Goal: Task Accomplishment & Management: Complete application form

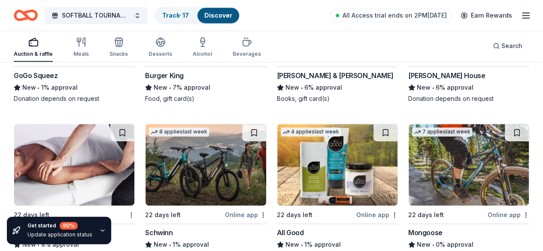
scroll to position [5235, 0]
click at [189, 16] on link "Track · 17" at bounding box center [175, 15] width 27 height 7
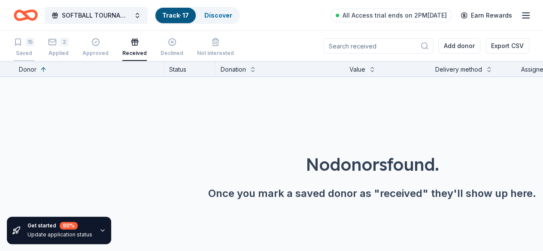
click at [34, 47] on div "15 Saved" at bounding box center [24, 47] width 21 height 19
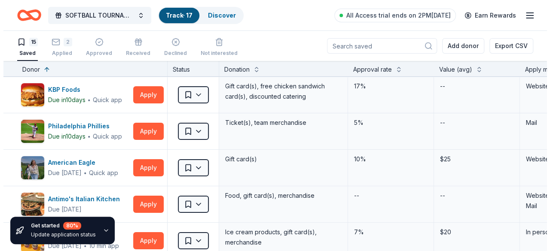
scroll to position [157, 0]
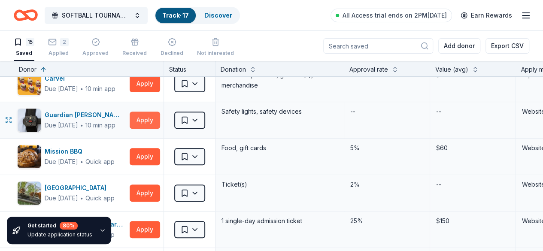
click at [149, 119] on button "Apply" at bounding box center [145, 120] width 31 height 17
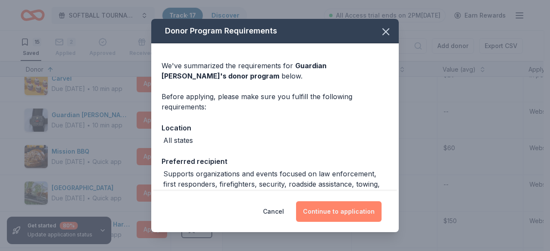
click at [347, 218] on button "Continue to application" at bounding box center [338, 211] width 85 height 21
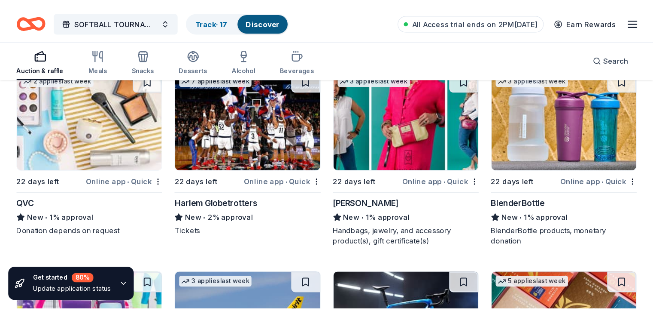
scroll to position [5842, 0]
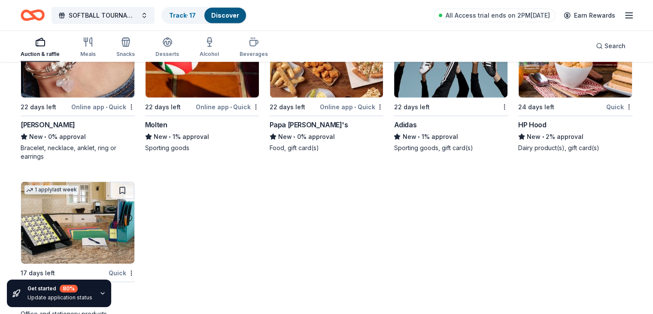
scroll to position [5879, 0]
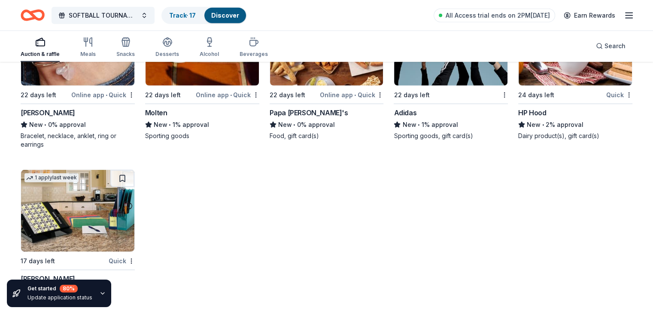
click at [110, 217] on img at bounding box center [77, 211] width 113 height 82
click at [179, 50] on div "Desserts" at bounding box center [168, 47] width 24 height 21
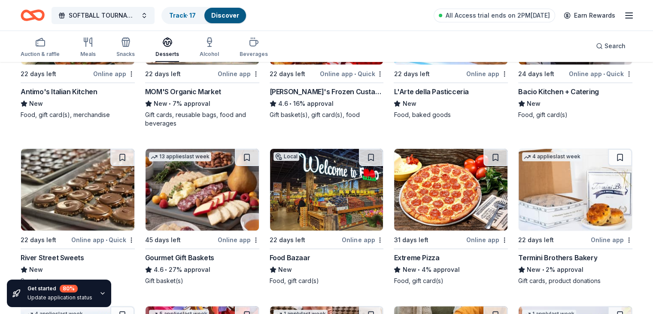
scroll to position [315, 0]
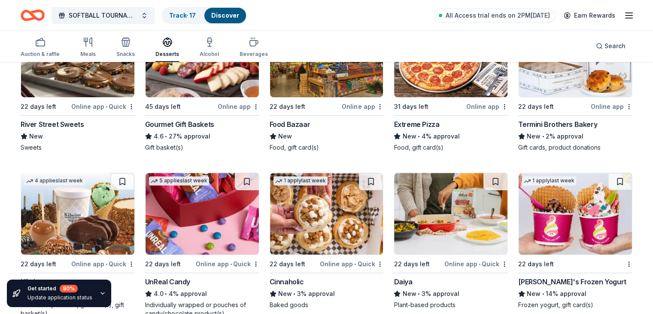
click at [312, 228] on img at bounding box center [326, 214] width 113 height 82
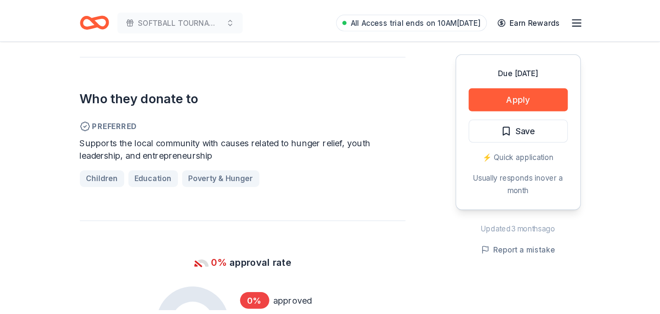
scroll to position [473, 0]
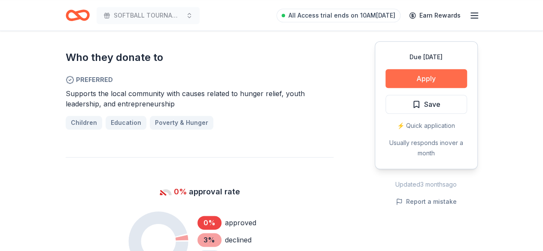
click at [411, 74] on button "Apply" at bounding box center [427, 78] width 82 height 19
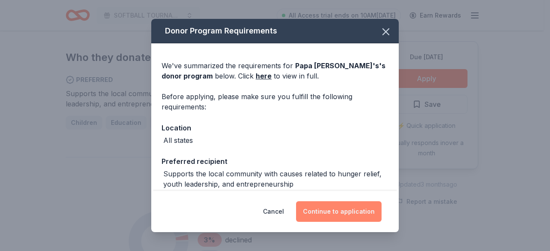
click at [339, 207] on button "Continue to application" at bounding box center [338, 211] width 85 height 21
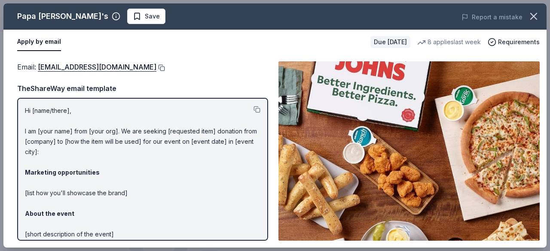
click at [156, 67] on button at bounding box center [160, 67] width 9 height 7
click at [156, 69] on button at bounding box center [160, 67] width 9 height 7
click at [156, 67] on button at bounding box center [160, 67] width 9 height 7
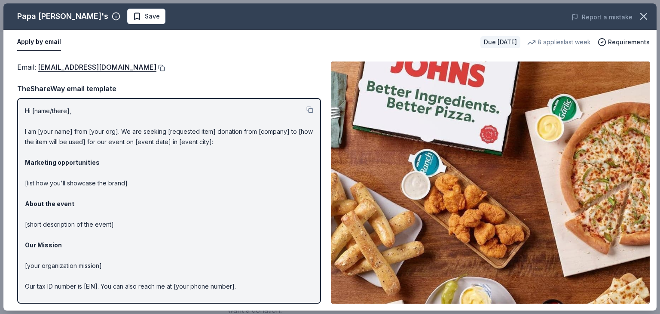
click at [156, 65] on button at bounding box center [160, 67] width 9 height 7
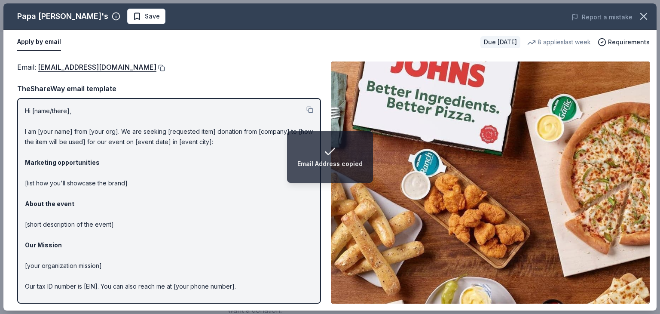
click at [156, 68] on button at bounding box center [160, 67] width 9 height 7
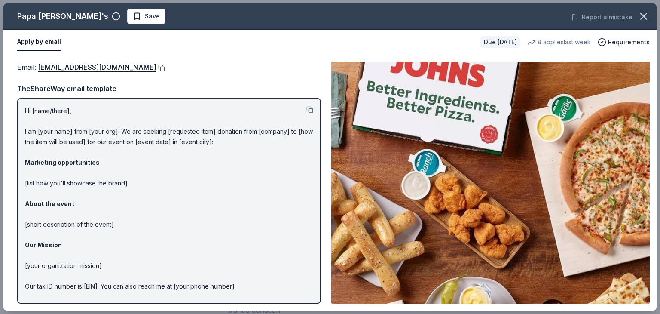
click at [156, 67] on button at bounding box center [160, 67] width 9 height 7
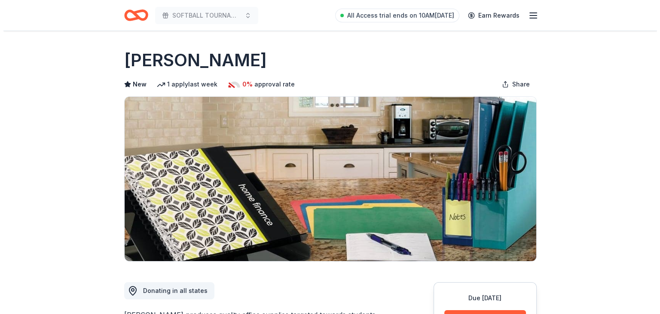
scroll to position [157, 0]
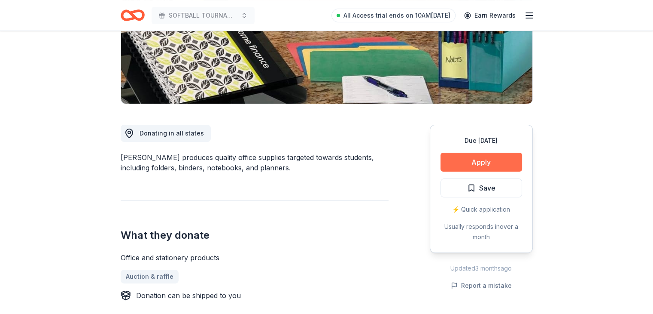
click at [495, 158] on button "Apply" at bounding box center [482, 162] width 82 height 19
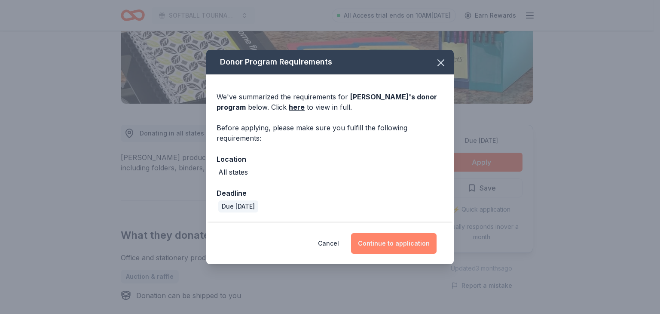
click at [399, 243] on button "Continue to application" at bounding box center [393, 243] width 85 height 21
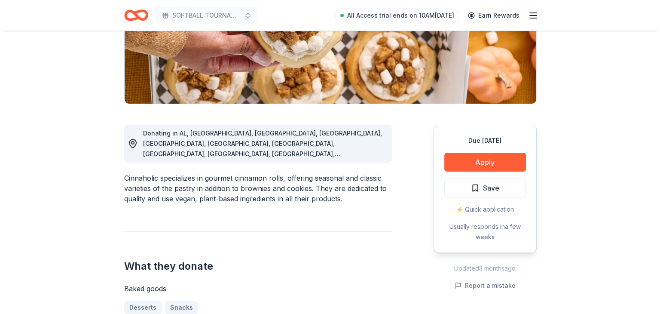
scroll to position [315, 0]
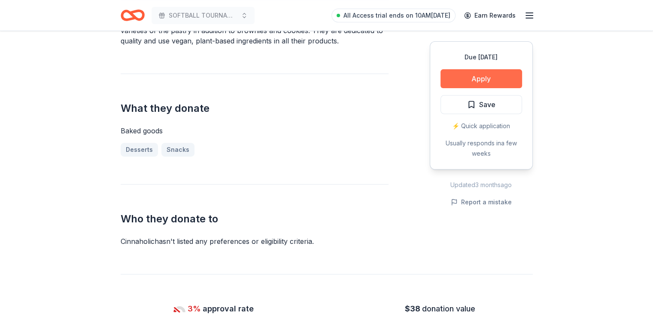
click at [450, 81] on button "Apply" at bounding box center [482, 78] width 82 height 19
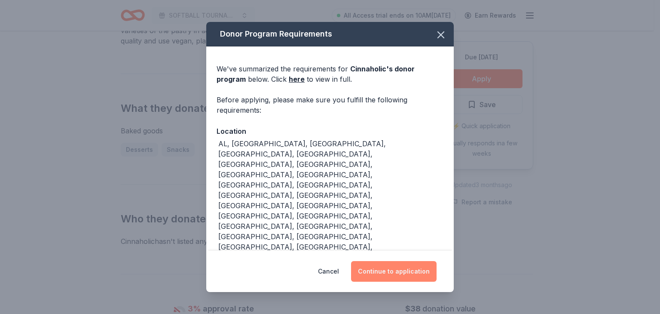
click at [380, 261] on button "Continue to application" at bounding box center [393, 271] width 85 height 21
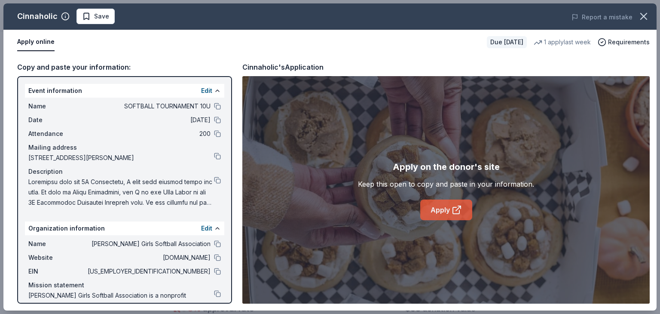
click at [422, 217] on link "Apply" at bounding box center [446, 209] width 52 height 21
